Goal: Check status

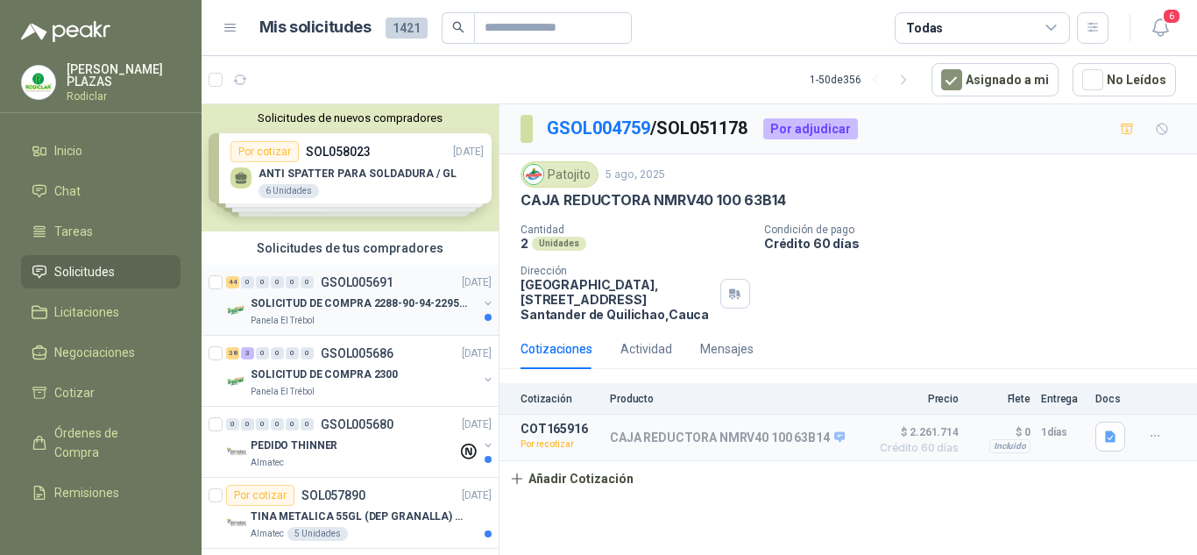
click at [352, 300] on p "SOLICITUD DE COMPRA 2288-90-94-2295-96-2301-02-04" at bounding box center [360, 303] width 218 height 17
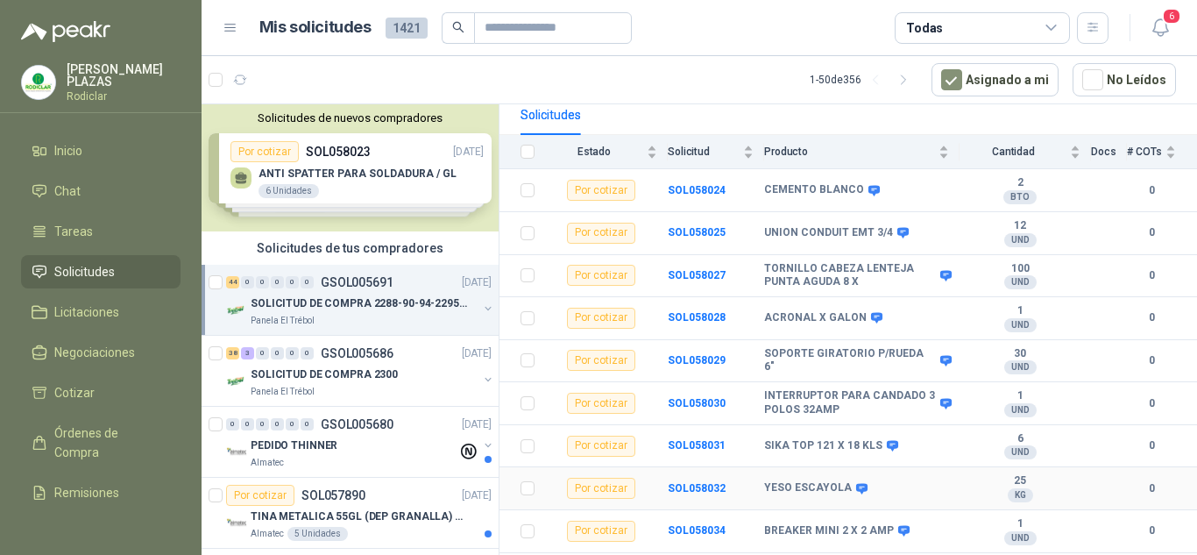
scroll to position [175, 0]
